Goal: Information Seeking & Learning: Check status

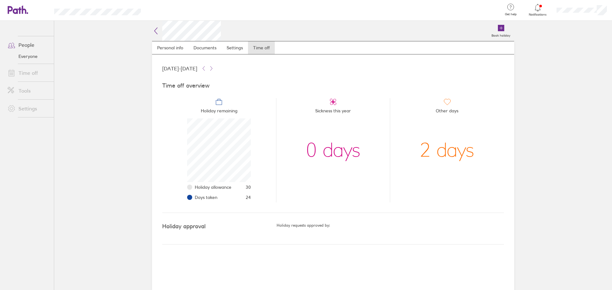
scroll to position [64, 64]
drag, startPoint x: 324, startPoint y: 118, endPoint x: 348, endPoint y: 115, distance: 24.0
click at [325, 118] on span "Sickness this year" at bounding box center [333, 112] width 36 height 13
click at [340, 106] on span "Sickness this year" at bounding box center [333, 112] width 36 height 13
click at [339, 106] on span "Sickness this year" at bounding box center [333, 112] width 36 height 13
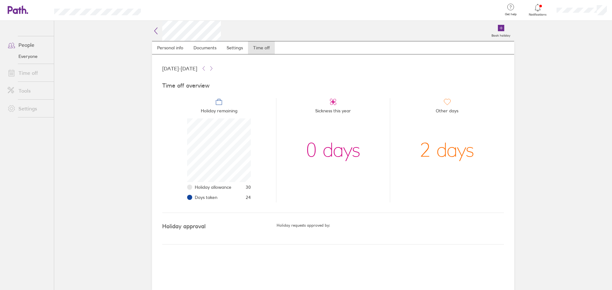
click at [331, 100] on icon at bounding box center [333, 102] width 8 height 8
click at [332, 111] on span "Sickness this year" at bounding box center [333, 112] width 36 height 13
click at [333, 111] on span "Sickness this year" at bounding box center [333, 112] width 36 height 13
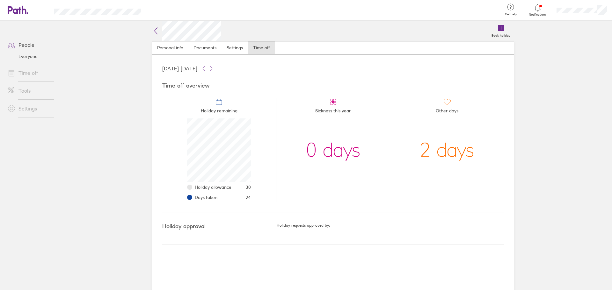
click at [369, 109] on li "Sickness this year 0 days" at bounding box center [333, 150] width 114 height 105
click at [249, 103] on li "Holiday remaining Holiday allowance 30 Days taken 24" at bounding box center [219, 150] width 114 height 105
click at [286, 128] on li "Sickness this year 0 days" at bounding box center [333, 150] width 114 height 105
click at [214, 68] on icon at bounding box center [211, 68] width 5 height 5
click at [206, 69] on icon at bounding box center [203, 68] width 5 height 5
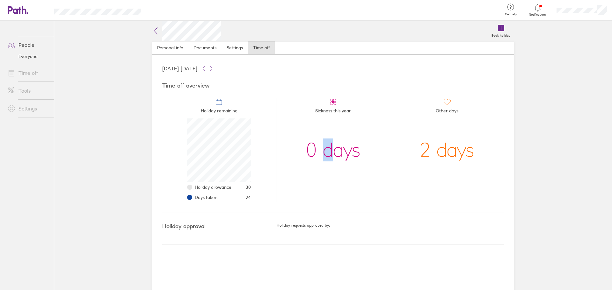
drag, startPoint x: 328, startPoint y: 204, endPoint x: 306, endPoint y: 152, distance: 56.3
click at [328, 204] on div "Time off overview Holiday remaining Holiday allowance 30 Days taken 24 Sickness…" at bounding box center [333, 142] width 342 height 141
click at [157, 32] on icon at bounding box center [156, 31] width 8 height 8
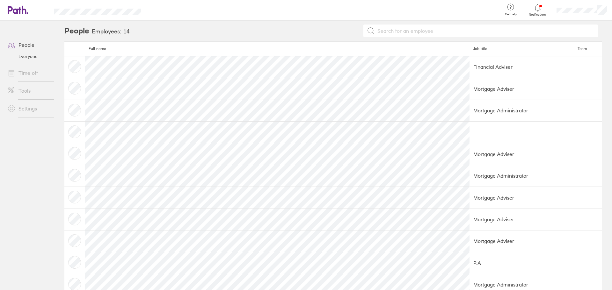
click at [470, 91] on td "Mortgage Adviser" at bounding box center [522, 89] width 104 height 22
click at [470, 122] on td at bounding box center [522, 132] width 104 height 22
click at [470, 169] on td "Mortgage Administrator" at bounding box center [522, 176] width 104 height 22
click at [470, 213] on td "Mortgage Adviser" at bounding box center [522, 220] width 104 height 22
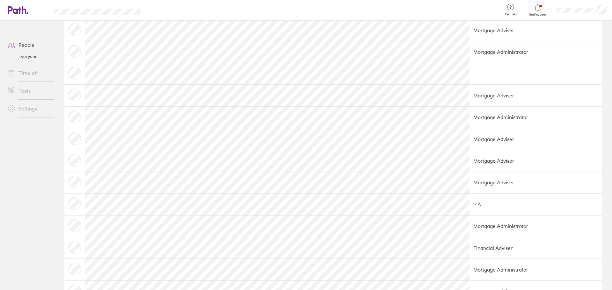
scroll to position [81, 0]
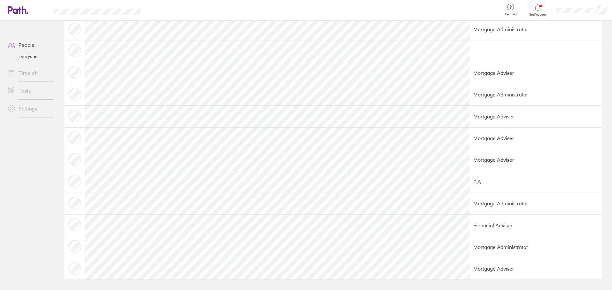
click at [470, 184] on td "P.A" at bounding box center [522, 182] width 104 height 22
click at [470, 270] on td "Mortgage Adviser" at bounding box center [522, 269] width 104 height 22
click at [470, 269] on td "Mortgage Adviser" at bounding box center [522, 269] width 104 height 22
click at [470, 242] on td "Mortgage Administrator" at bounding box center [522, 248] width 104 height 22
click at [470, 232] on td "Financial Adviser" at bounding box center [522, 226] width 104 height 22
